Goal: Task Accomplishment & Management: Manage account settings

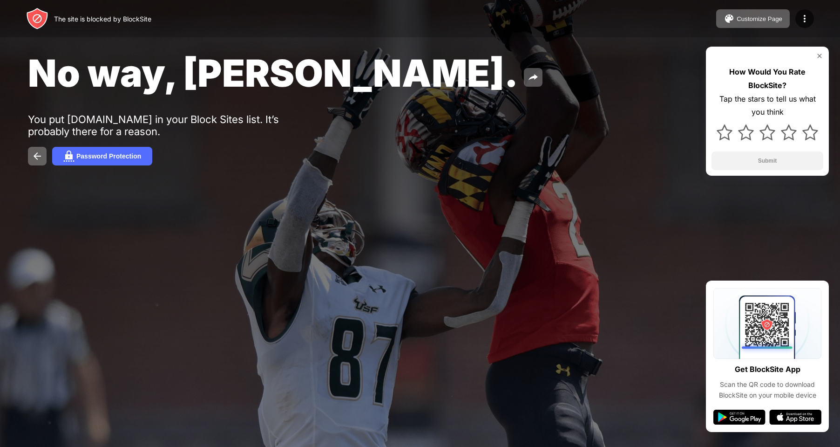
click at [405, 185] on div "No way, [PERSON_NAME]. You put [DOMAIN_NAME] in your Block Sites list. It’s pro…" at bounding box center [420, 108] width 840 height 216
